Goal: Entertainment & Leisure: Consume media (video, audio)

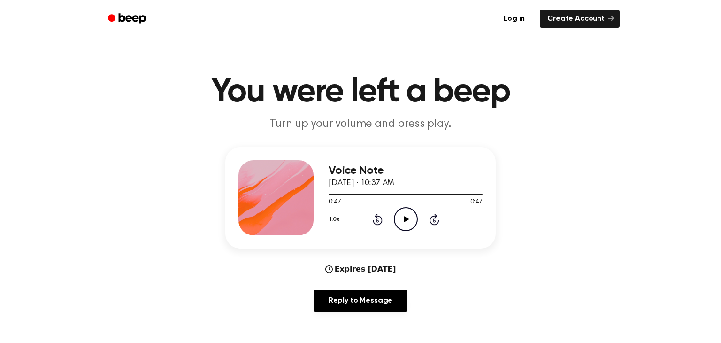
click at [405, 222] on icon "Play Audio" at bounding box center [406, 219] width 24 height 24
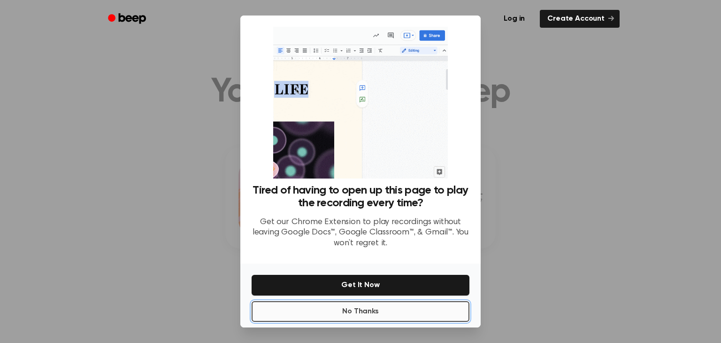
click at [391, 304] on button "No Thanks" at bounding box center [361, 311] width 218 height 21
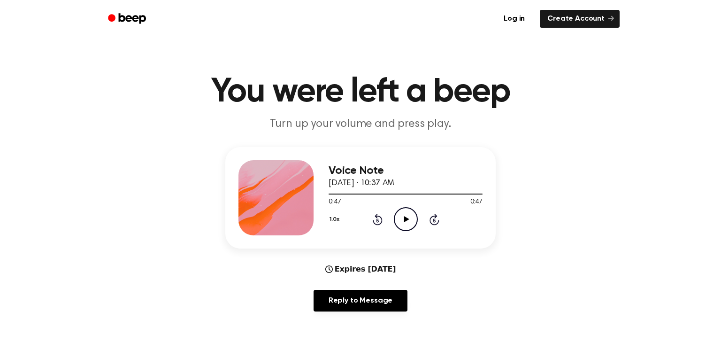
click at [403, 210] on icon "Play Audio" at bounding box center [406, 219] width 24 height 24
click at [390, 194] on div at bounding box center [384, 193] width 111 height 1
click at [397, 218] on icon "Play Audio" at bounding box center [406, 219] width 24 height 24
